Goal: Check status

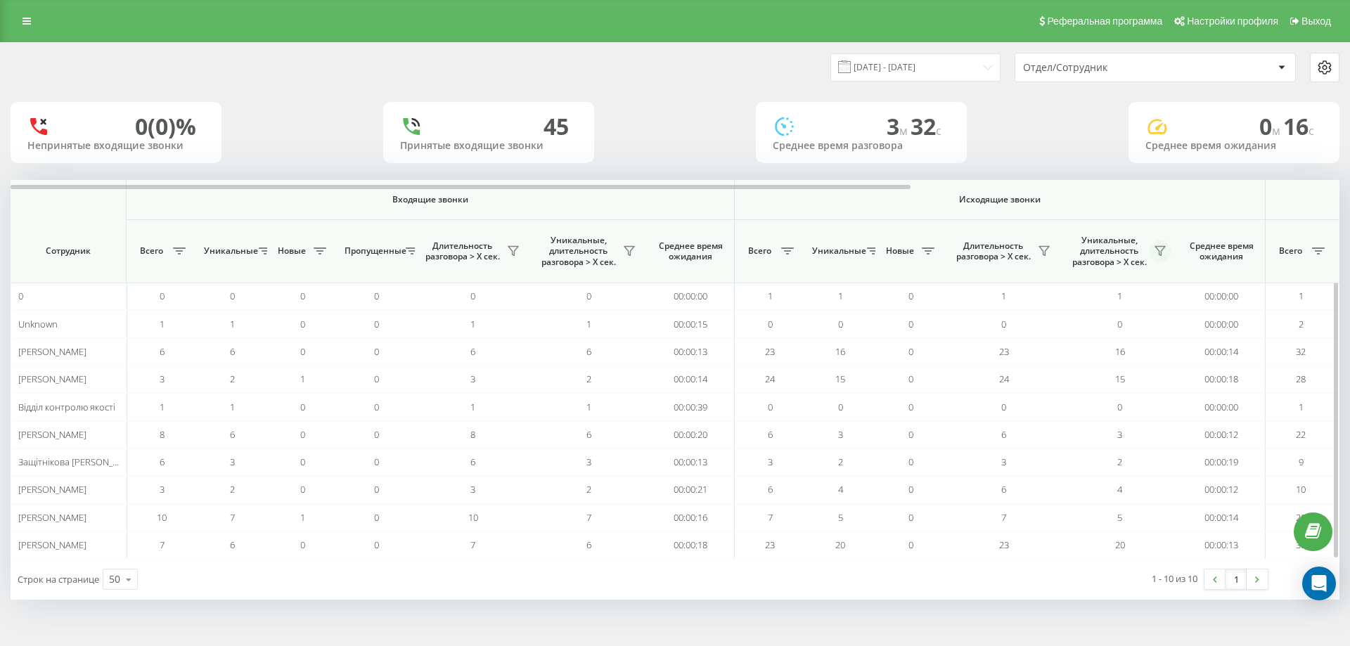
click at [1168, 247] on button at bounding box center [1159, 251] width 21 height 22
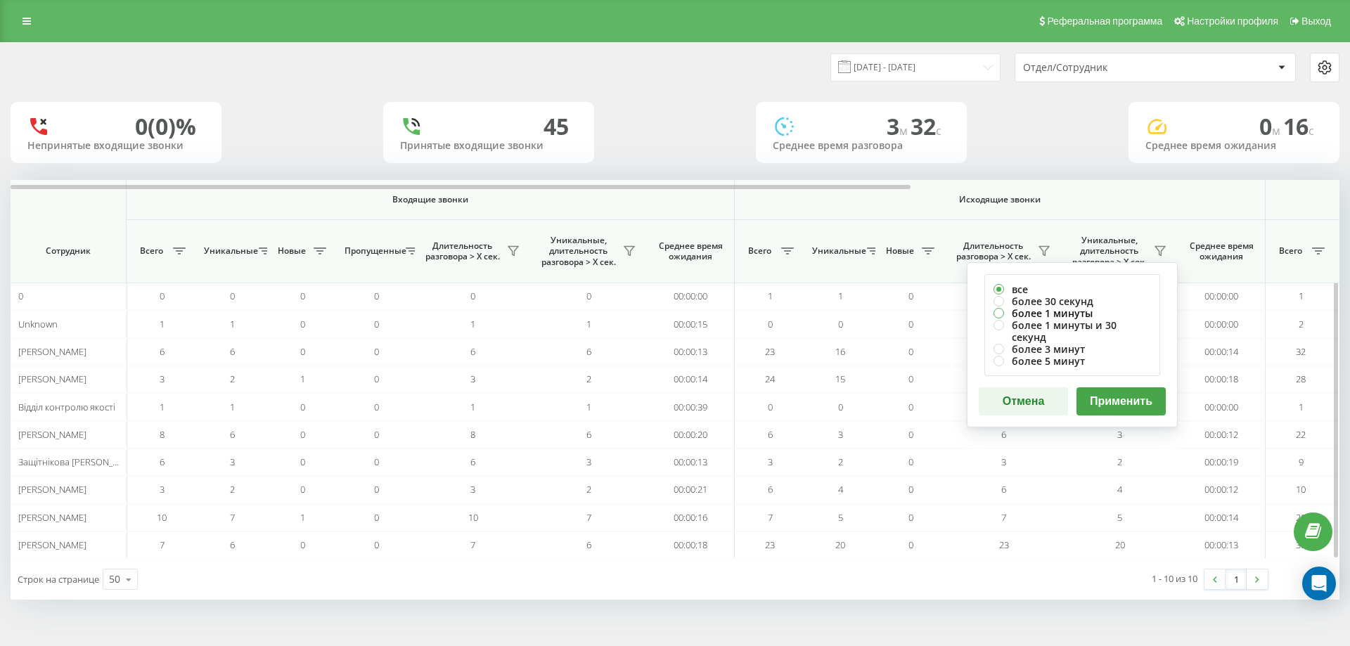
click at [1042, 313] on label "более 1 минуты" at bounding box center [1071, 313] width 157 height 12
radio input "true"
click at [1100, 387] on button "Применить" at bounding box center [1120, 401] width 89 height 28
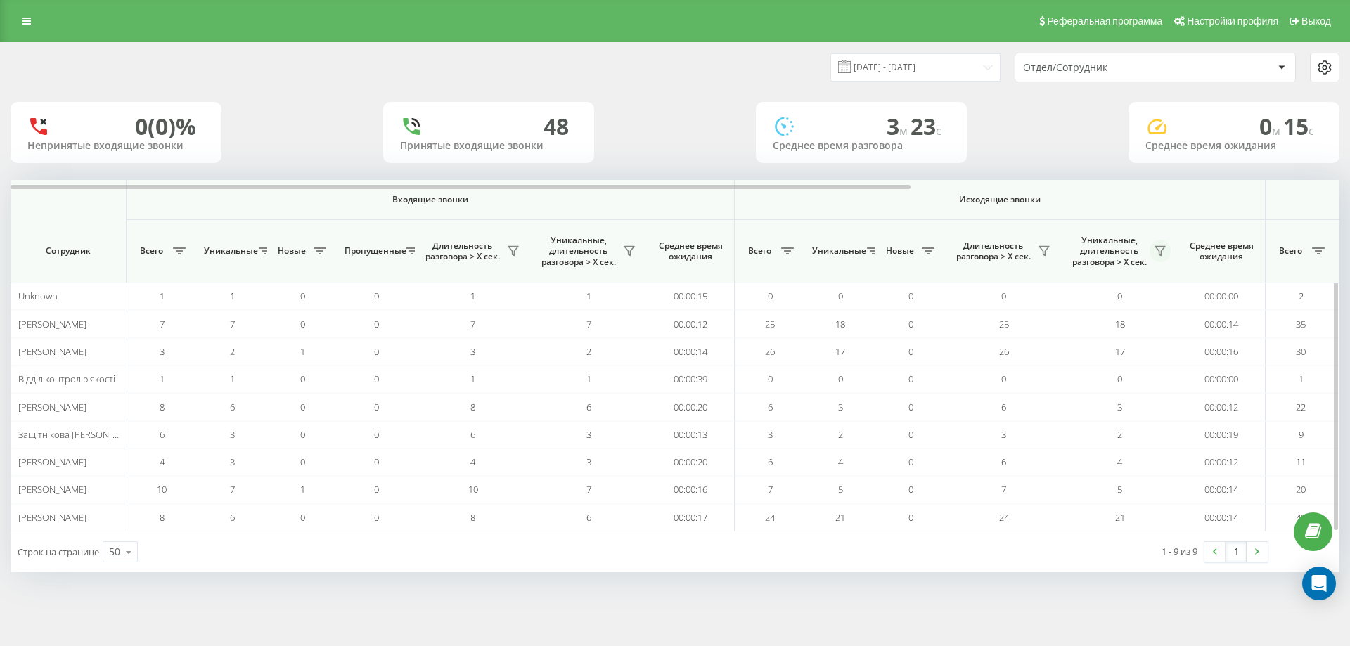
click at [1158, 246] on icon at bounding box center [1159, 250] width 11 height 11
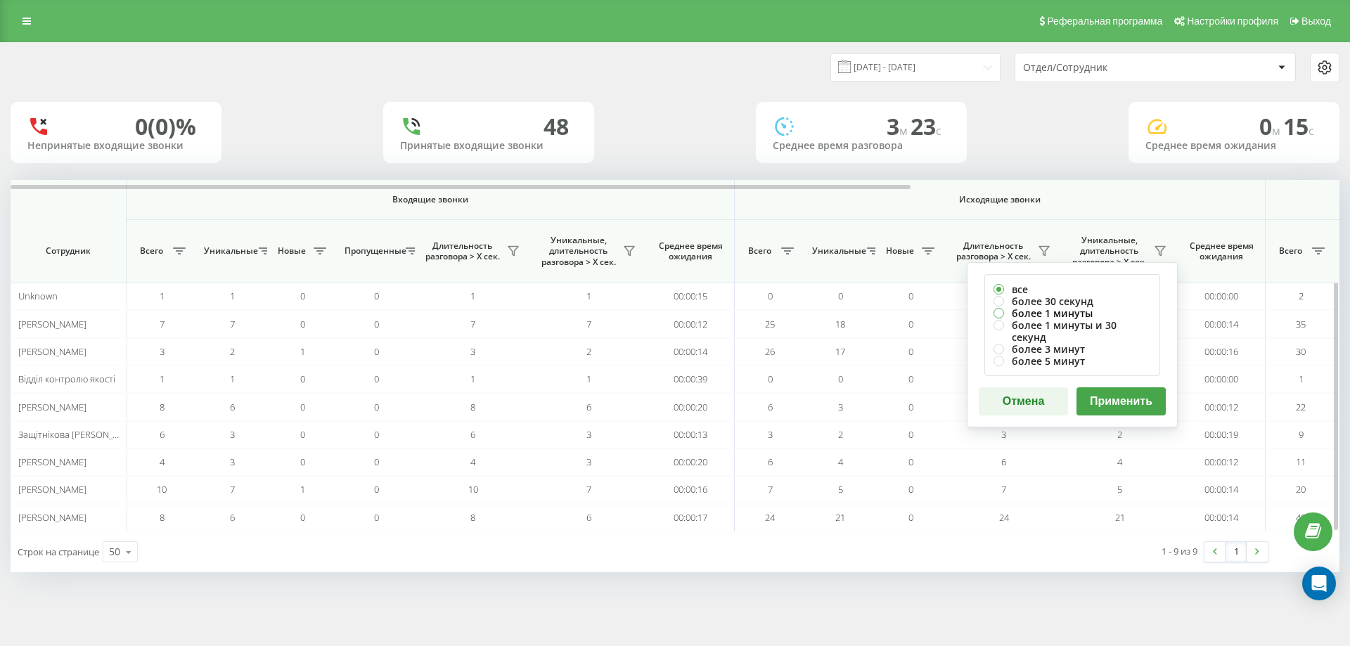
click at [1085, 314] on label "более 1 минуты" at bounding box center [1071, 313] width 157 height 12
radio input "true"
click at [1106, 373] on div "все более 30 секунд более 1 минуты более 1 минуты и 30 секунд более 3 минут бол…" at bounding box center [1071, 344] width 211 height 165
click at [1114, 387] on button "Применить" at bounding box center [1120, 401] width 89 height 28
